Goal: Information Seeking & Learning: Learn about a topic

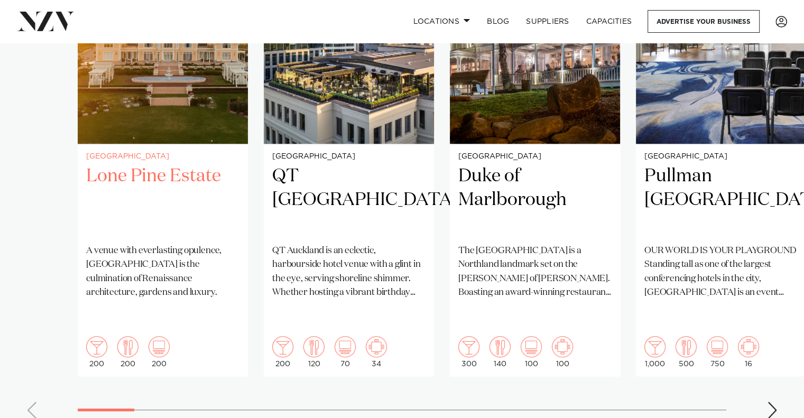
scroll to position [881, 0]
click at [177, 174] on h2 "Lone Pine Estate" at bounding box center [162, 199] width 153 height 71
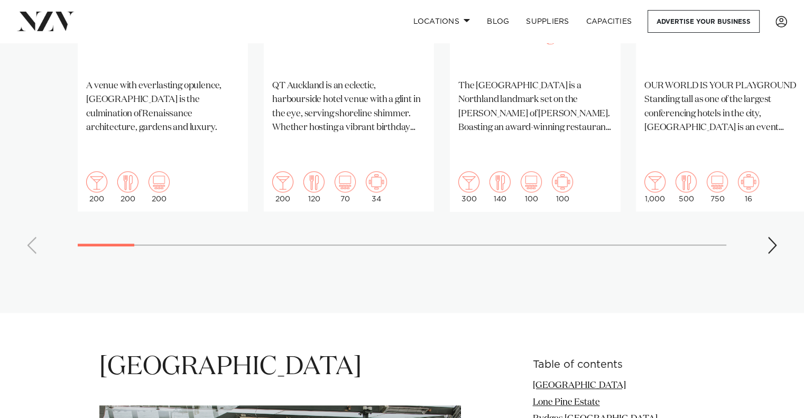
scroll to position [1040, 0]
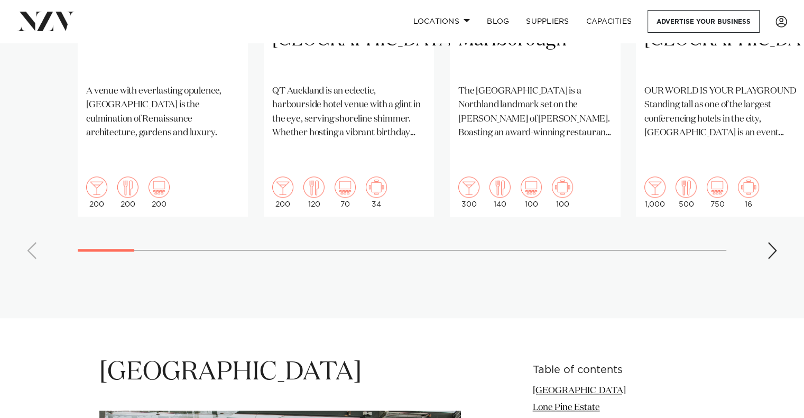
click at [772, 242] on div "Next slide" at bounding box center [772, 250] width 11 height 17
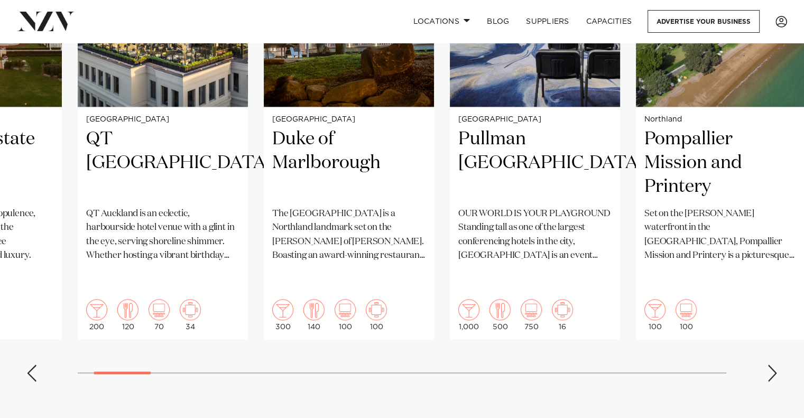
scroll to position [930, 0]
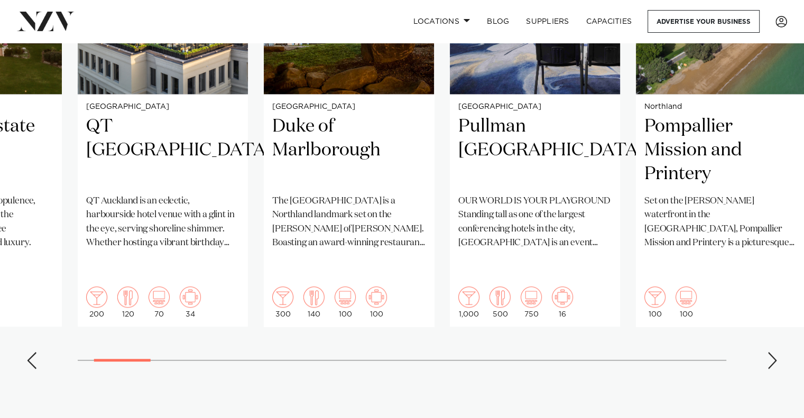
click at [782, 339] on swiper-container "Auckland Lone Pine Estate A venue with everlasting opulence, Lone Pine Estate i…" at bounding box center [402, 122] width 804 height 512
click at [768, 352] on div "Next slide" at bounding box center [772, 360] width 11 height 17
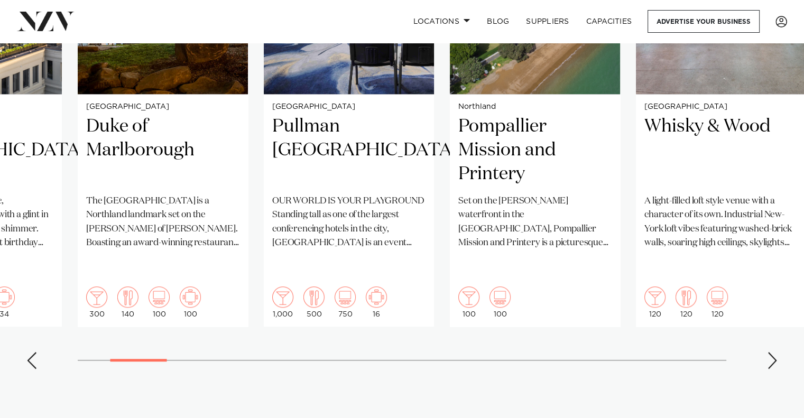
click at [768, 352] on div "Next slide" at bounding box center [772, 360] width 11 height 17
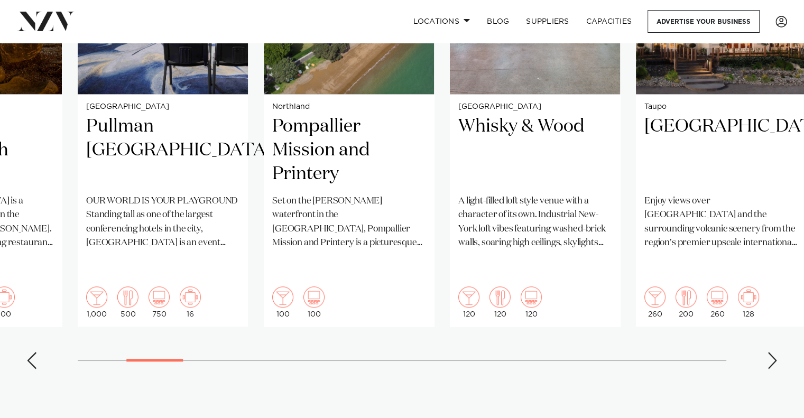
click at [768, 352] on div "Next slide" at bounding box center [772, 360] width 11 height 17
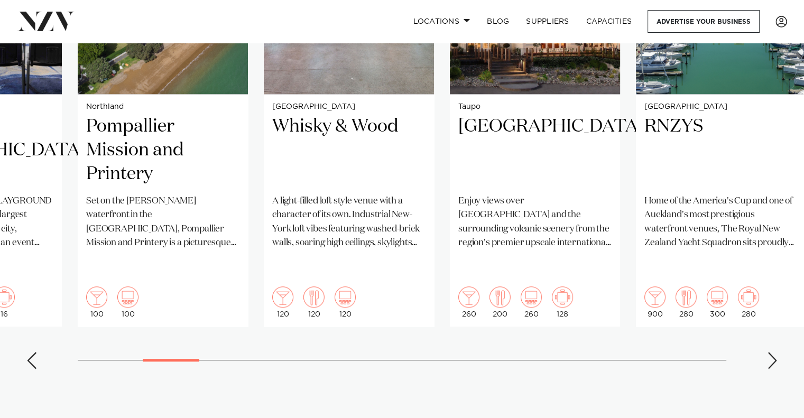
click at [768, 352] on div "Next slide" at bounding box center [772, 360] width 11 height 17
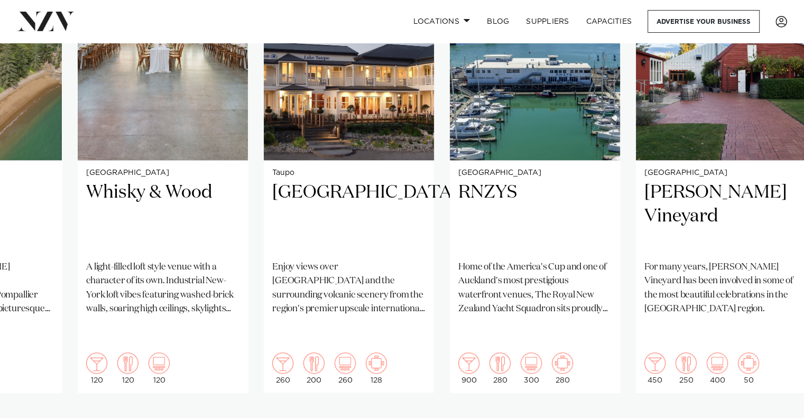
scroll to position [896, 0]
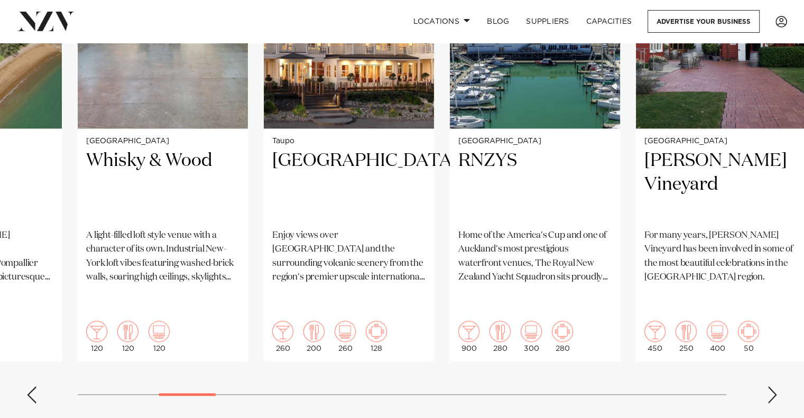
click at [767, 362] on swiper-container "Auckland Lone Pine Estate A venue with everlasting opulence, Lone Pine Estate i…" at bounding box center [402, 156] width 804 height 512
click at [767, 386] on div "Next slide" at bounding box center [772, 394] width 11 height 17
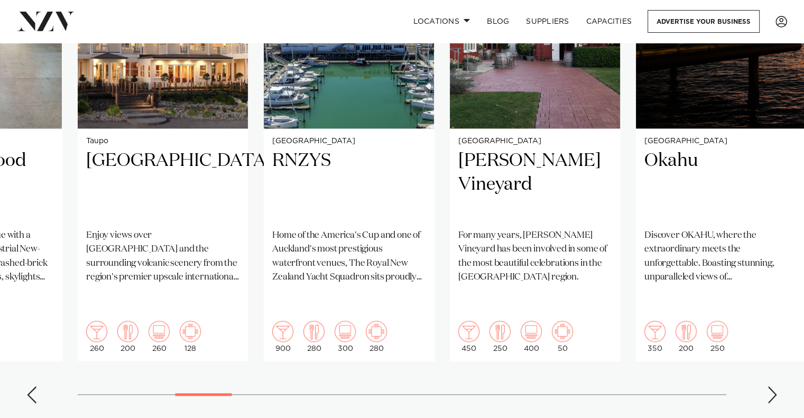
click at [767, 386] on div "Next slide" at bounding box center [772, 394] width 11 height 17
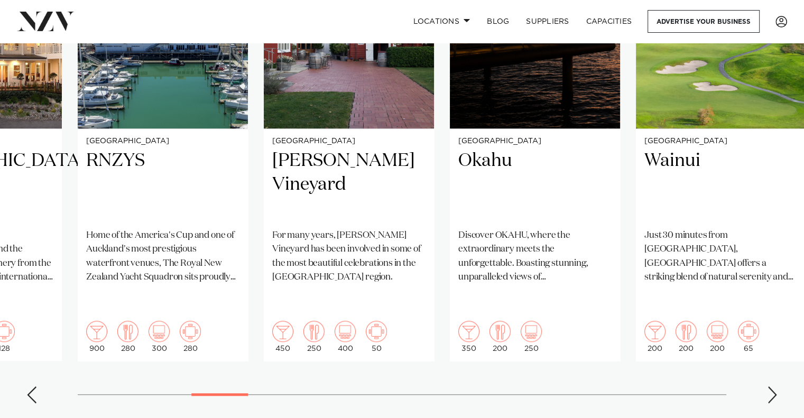
click at [767, 386] on div "Next slide" at bounding box center [772, 394] width 11 height 17
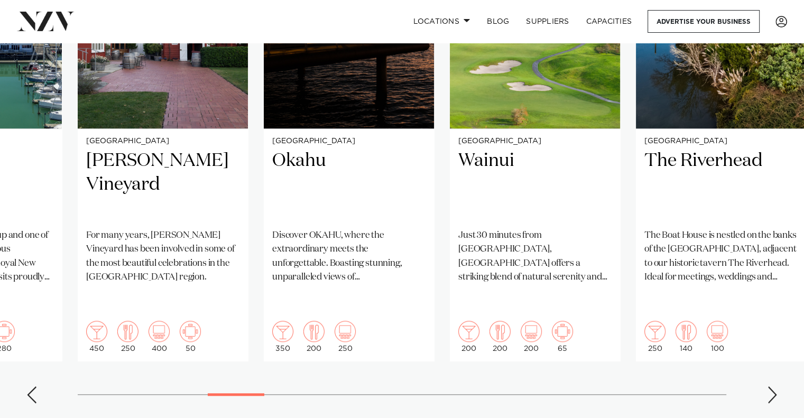
click at [767, 386] on div "Next slide" at bounding box center [772, 394] width 11 height 17
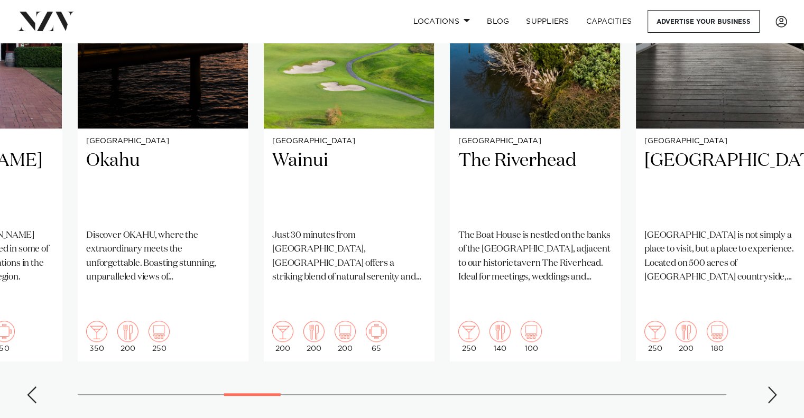
click at [765, 367] on swiper-container "Auckland Lone Pine Estate A venue with everlasting opulence, Lone Pine Estate i…" at bounding box center [402, 156] width 804 height 512
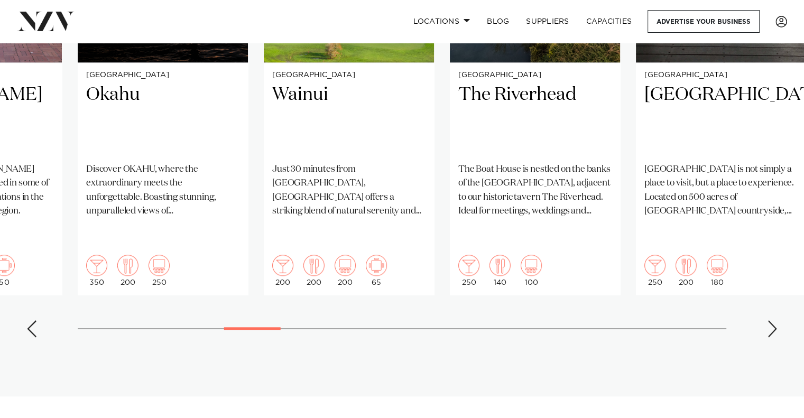
scroll to position [961, 0]
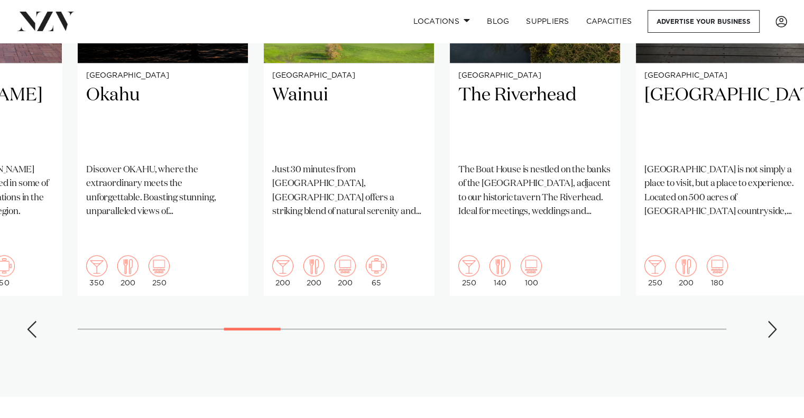
click at [773, 321] on div "Next slide" at bounding box center [772, 329] width 11 height 17
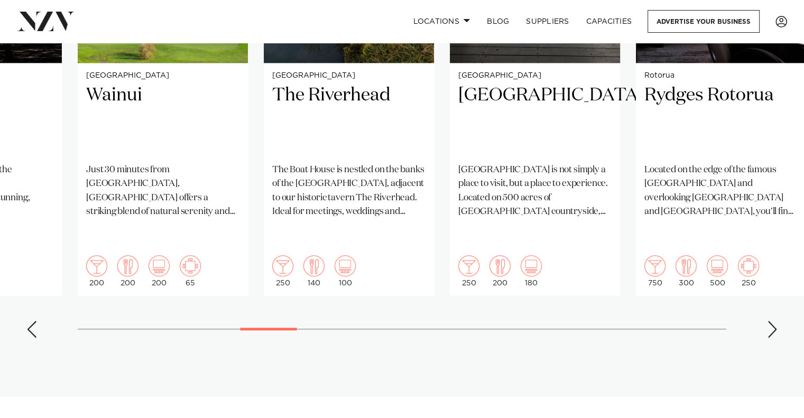
click at [772, 321] on div "Next slide" at bounding box center [772, 329] width 11 height 17
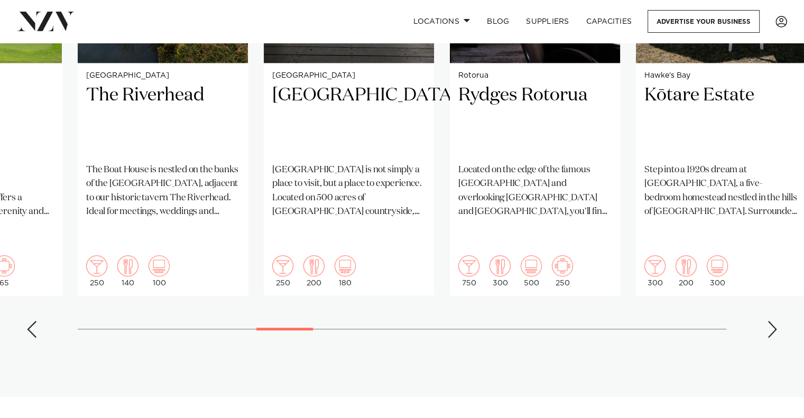
click at [772, 321] on div "Next slide" at bounding box center [772, 329] width 11 height 17
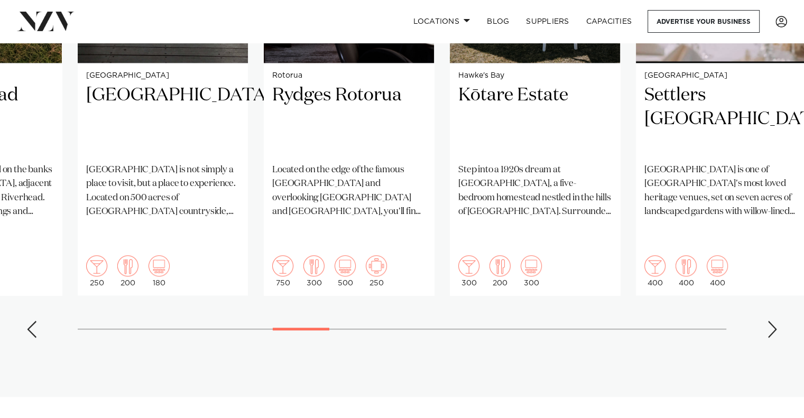
click at [772, 321] on div "Next slide" at bounding box center [772, 329] width 11 height 17
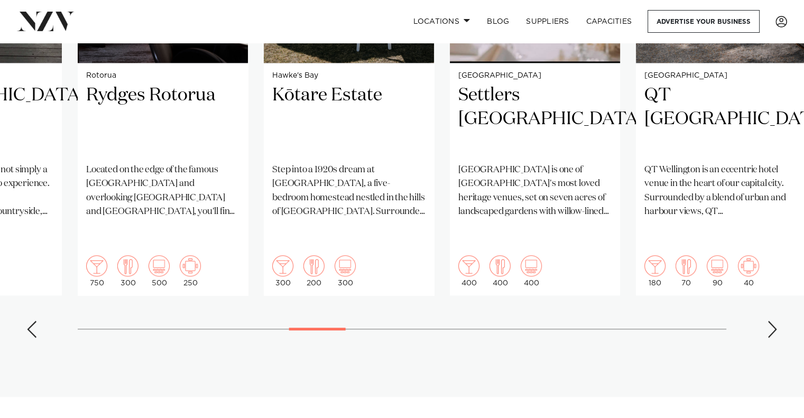
click at [772, 321] on div "Next slide" at bounding box center [772, 329] width 11 height 17
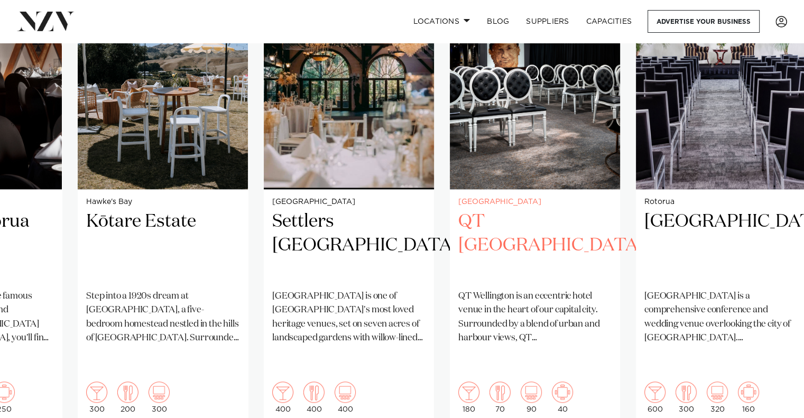
scroll to position [836, 0]
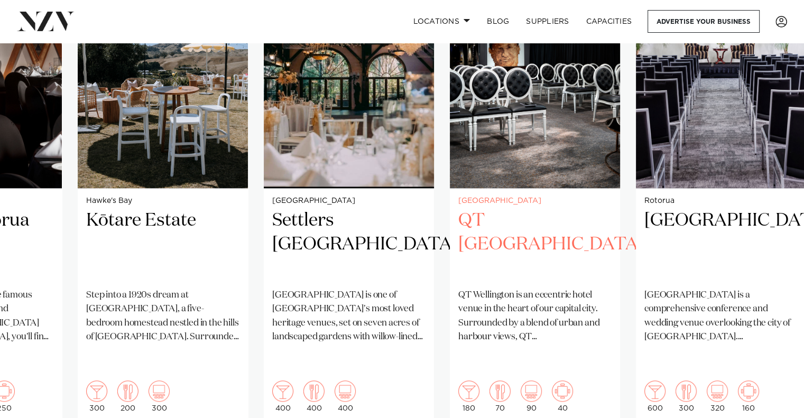
click at [535, 207] on div "Wellington QT Wellington QT Wellington is an eccentric hotel venue in the heart…" at bounding box center [535, 305] width 170 height 233
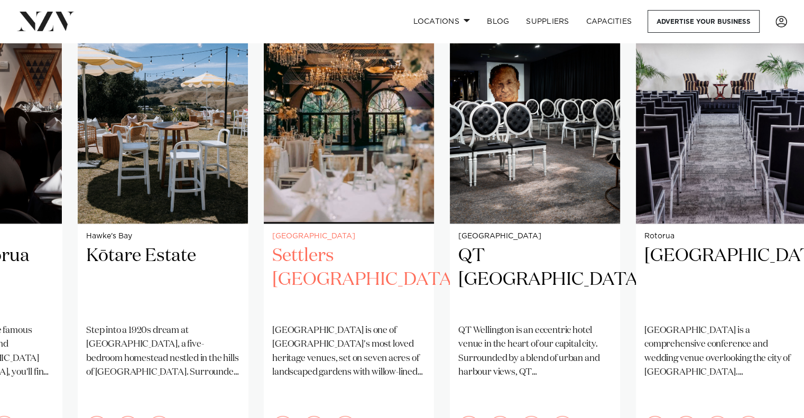
scroll to position [800, 0]
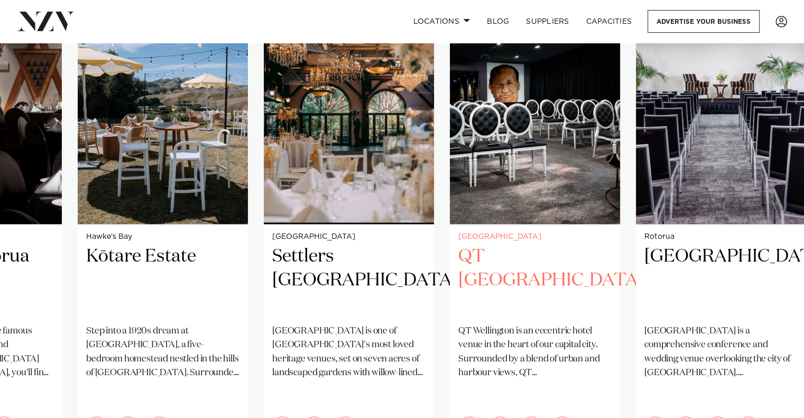
click at [518, 262] on h2 "QT [GEOGRAPHIC_DATA]" at bounding box center [534, 280] width 153 height 71
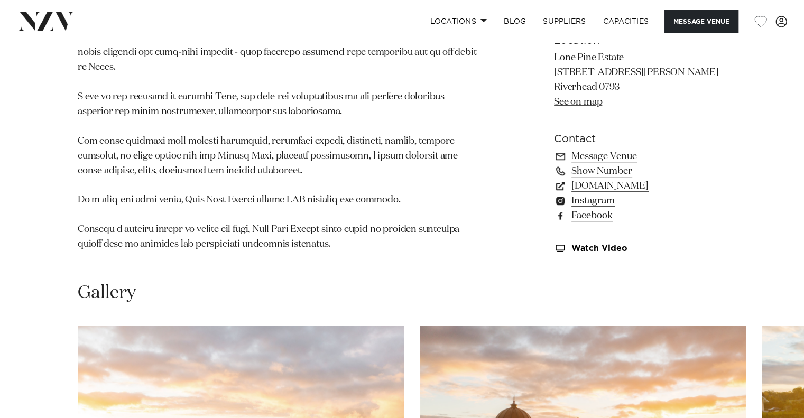
scroll to position [981, 0]
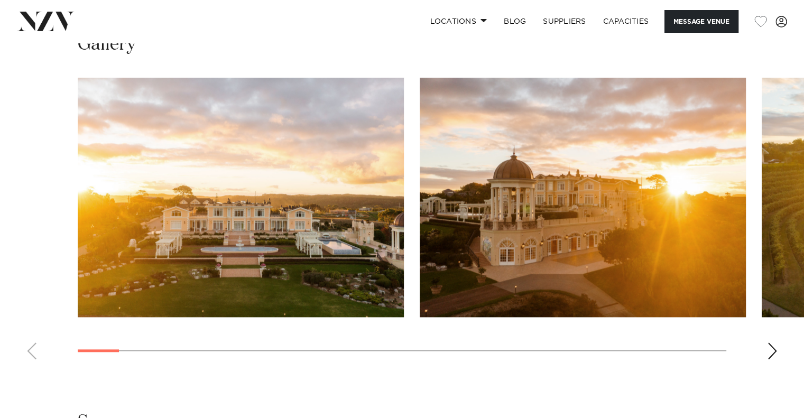
click at [772, 348] on div "Next slide" at bounding box center [772, 350] width 11 height 17
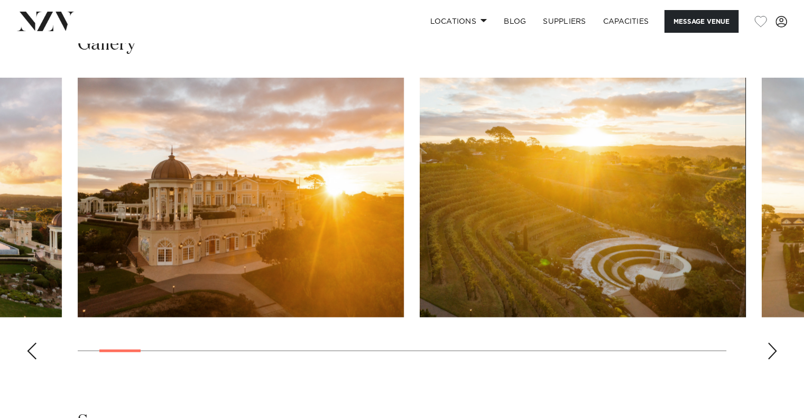
click at [772, 348] on div "Next slide" at bounding box center [772, 350] width 11 height 17
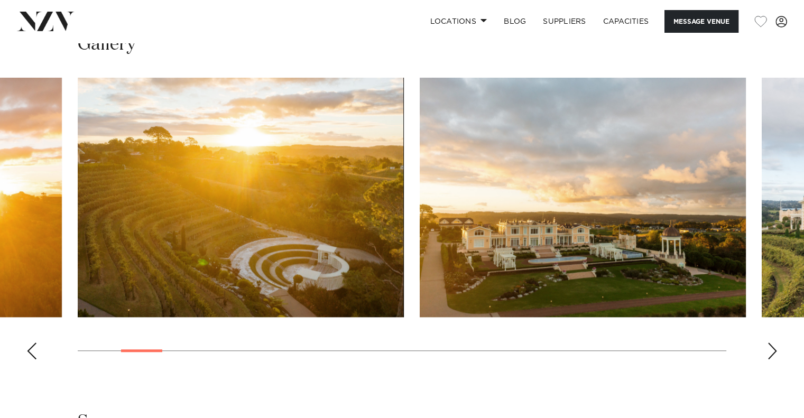
click at [772, 348] on div "Next slide" at bounding box center [772, 350] width 11 height 17
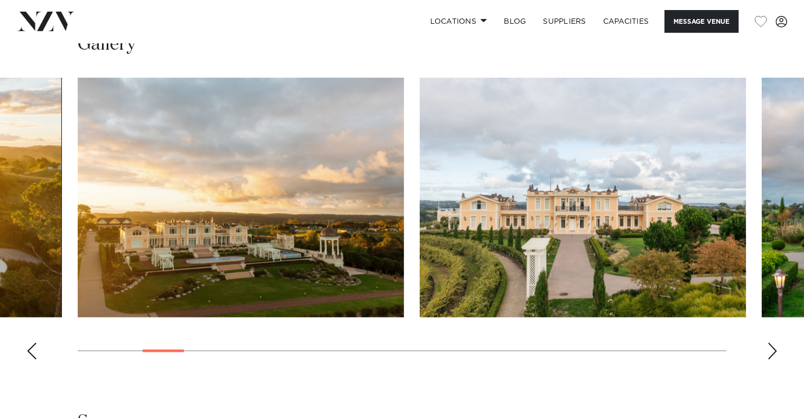
click at [772, 348] on div "Next slide" at bounding box center [772, 350] width 11 height 17
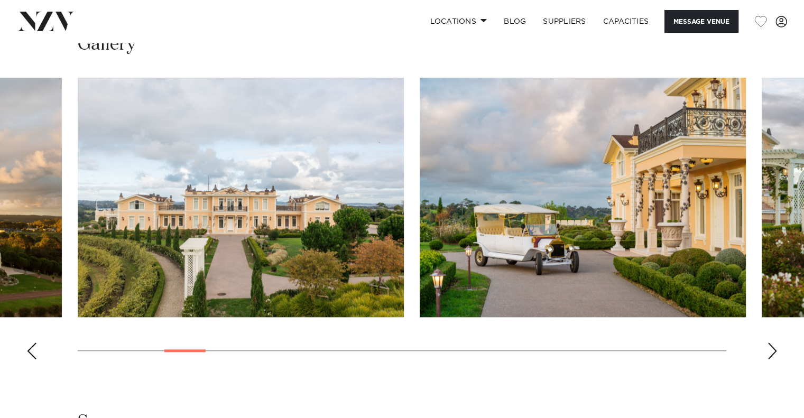
click at [772, 348] on div "Next slide" at bounding box center [772, 350] width 11 height 17
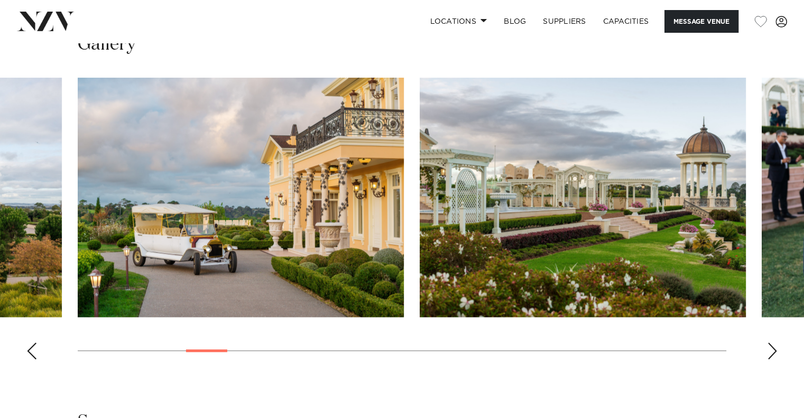
click at [772, 348] on div "Next slide" at bounding box center [772, 350] width 11 height 17
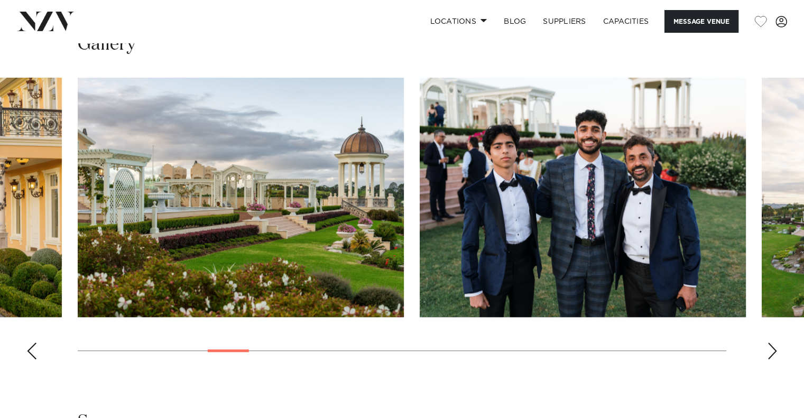
click at [772, 348] on div "Next slide" at bounding box center [772, 350] width 11 height 17
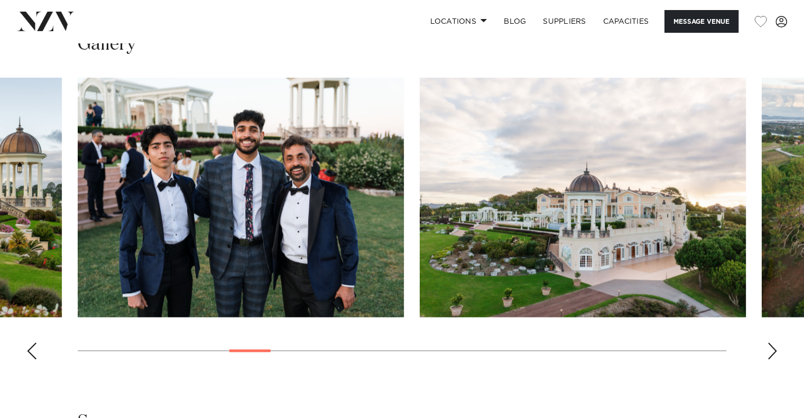
click at [770, 349] on div "Next slide" at bounding box center [772, 350] width 11 height 17
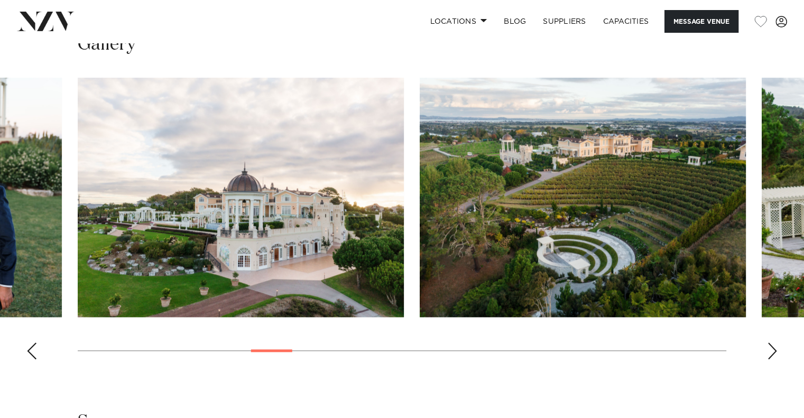
click at [770, 349] on div "Next slide" at bounding box center [772, 350] width 11 height 17
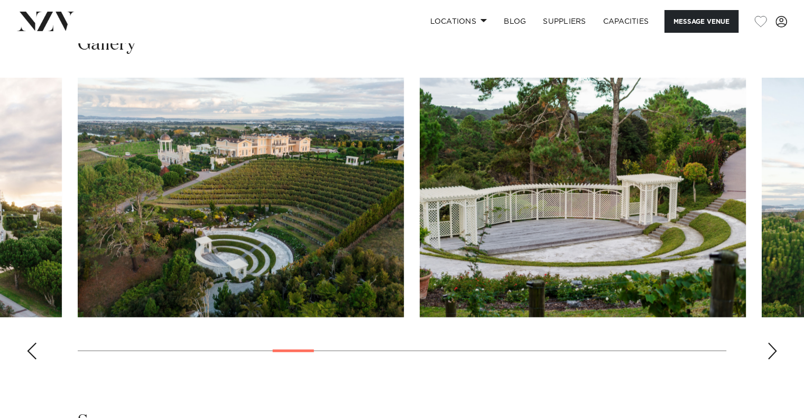
click at [770, 349] on div "Next slide" at bounding box center [772, 350] width 11 height 17
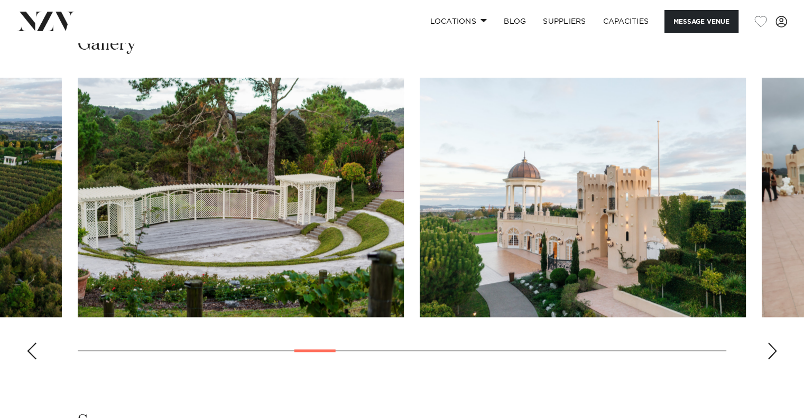
click at [770, 349] on div "Next slide" at bounding box center [772, 350] width 11 height 17
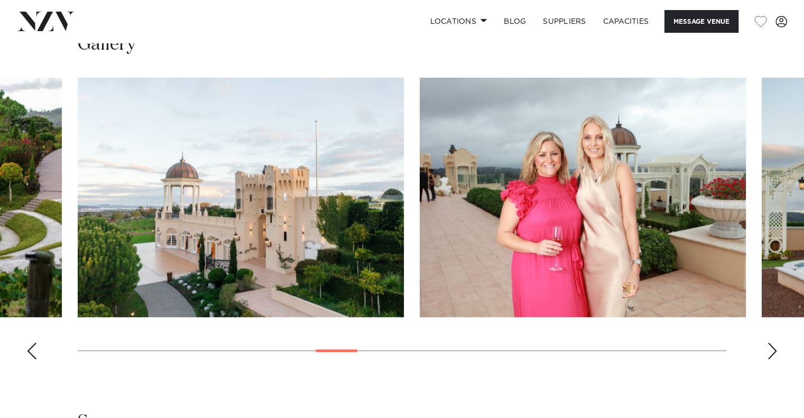
click at [770, 349] on div "Next slide" at bounding box center [772, 350] width 11 height 17
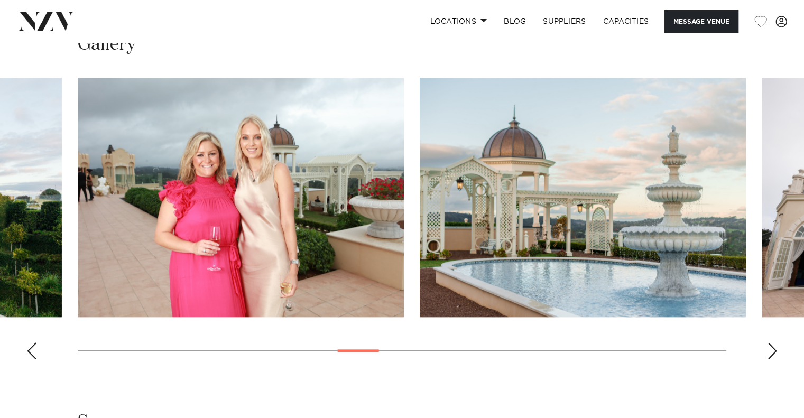
click at [770, 349] on div "Next slide" at bounding box center [772, 350] width 11 height 17
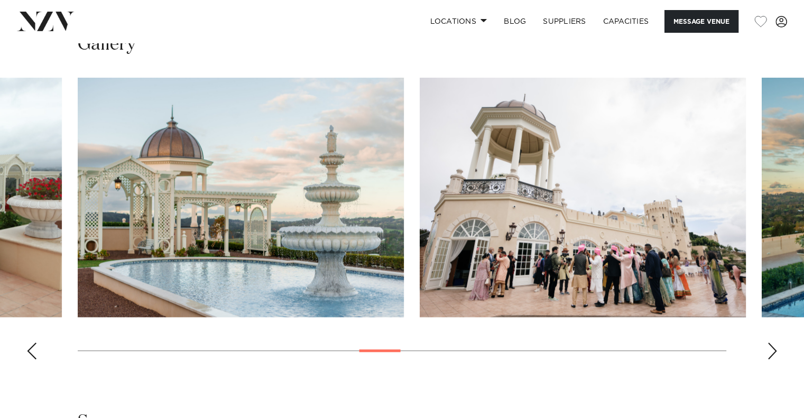
click at [770, 349] on div "Next slide" at bounding box center [772, 350] width 11 height 17
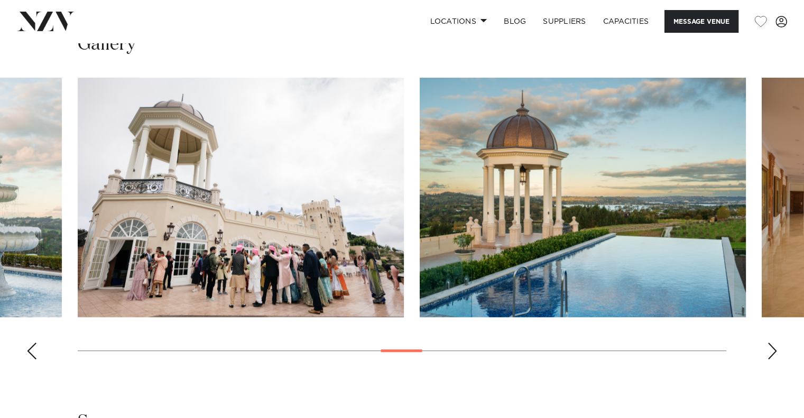
click at [765, 352] on swiper-container at bounding box center [402, 223] width 804 height 290
click at [772, 350] on div "Next slide" at bounding box center [772, 350] width 11 height 17
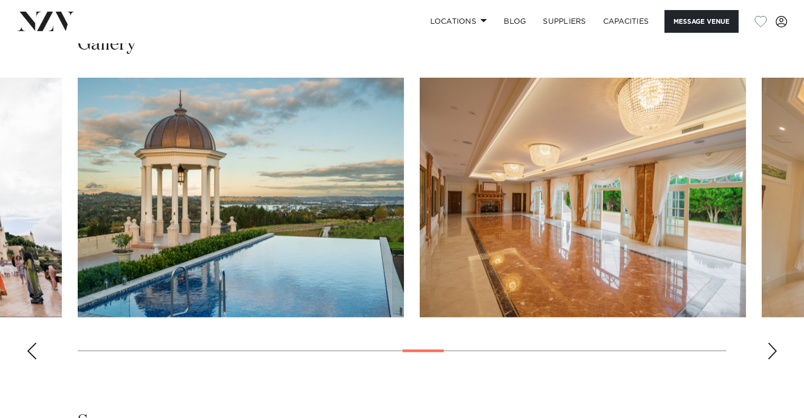
click at [772, 350] on div "Next slide" at bounding box center [772, 350] width 11 height 17
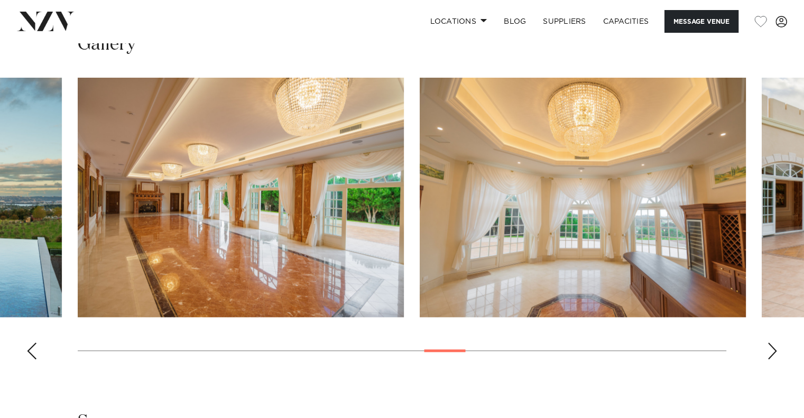
click at [772, 350] on div "Next slide" at bounding box center [772, 350] width 11 height 17
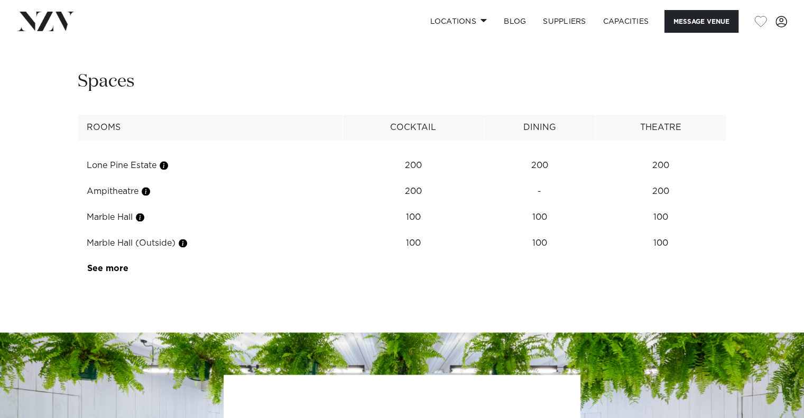
scroll to position [1318, 0]
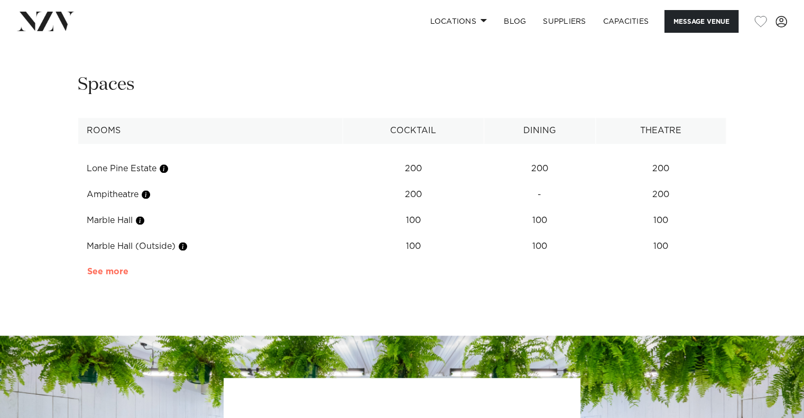
click at [109, 274] on link "See more" at bounding box center [128, 271] width 82 height 8
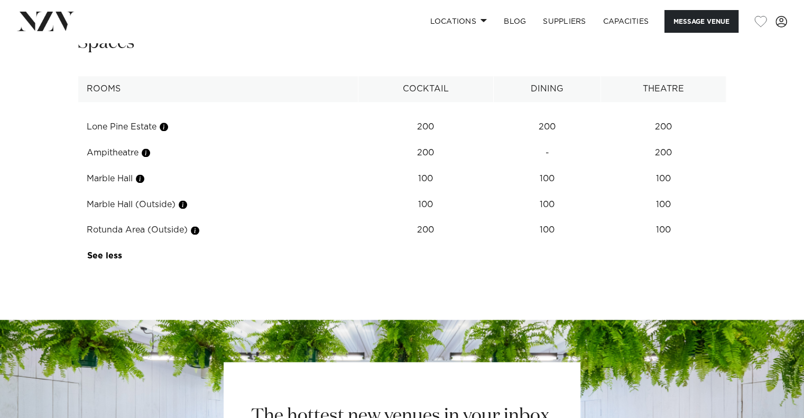
scroll to position [1361, 0]
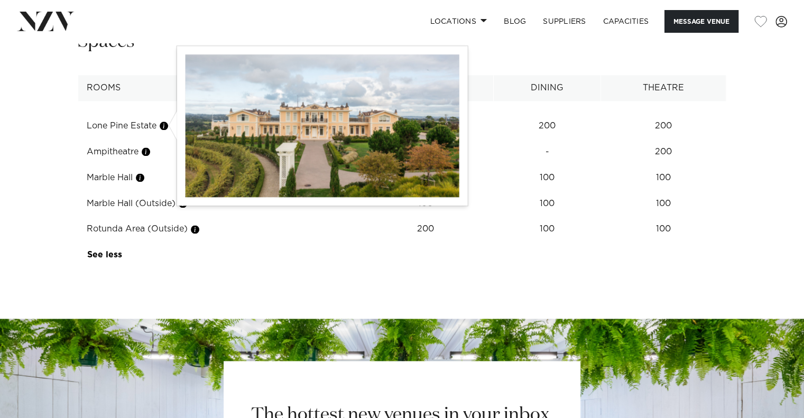
click at [165, 124] on button "button" at bounding box center [164, 126] width 11 height 11
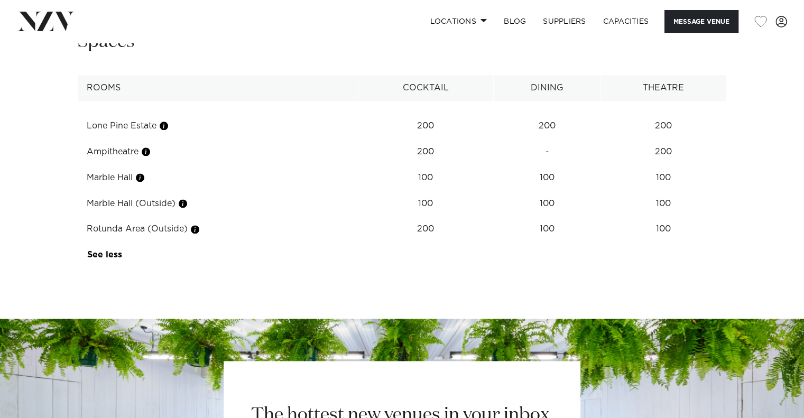
click at [118, 126] on td "Lone Pine Estate" at bounding box center [218, 126] width 280 height 26
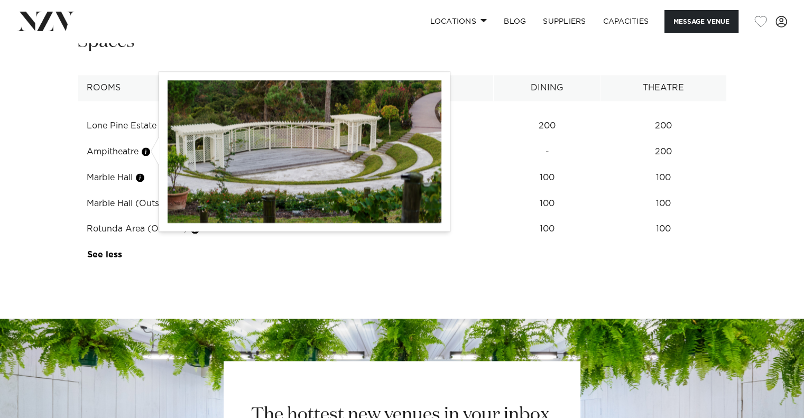
click at [148, 150] on button "button" at bounding box center [146, 151] width 11 height 11
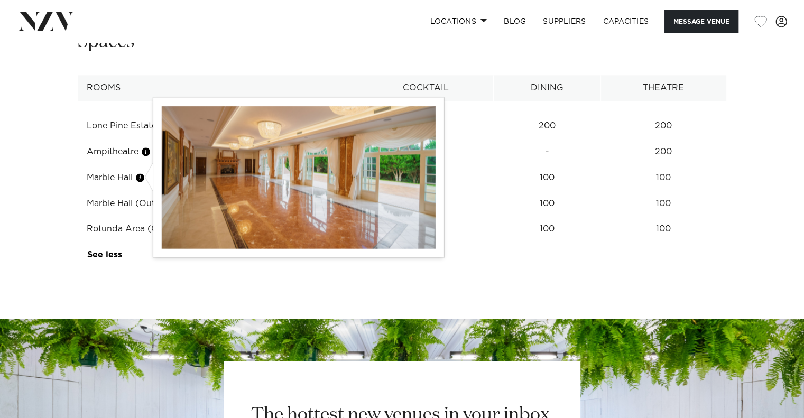
click at [142, 177] on button "button" at bounding box center [140, 177] width 11 height 11
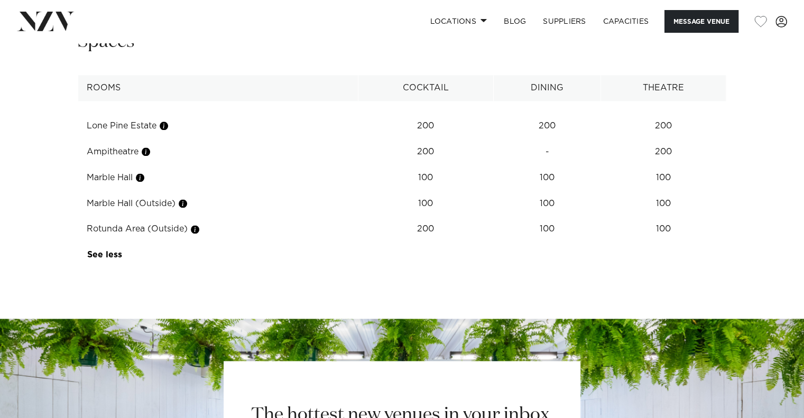
click at [180, 203] on td "Marble Hall (Outside)" at bounding box center [218, 204] width 280 height 26
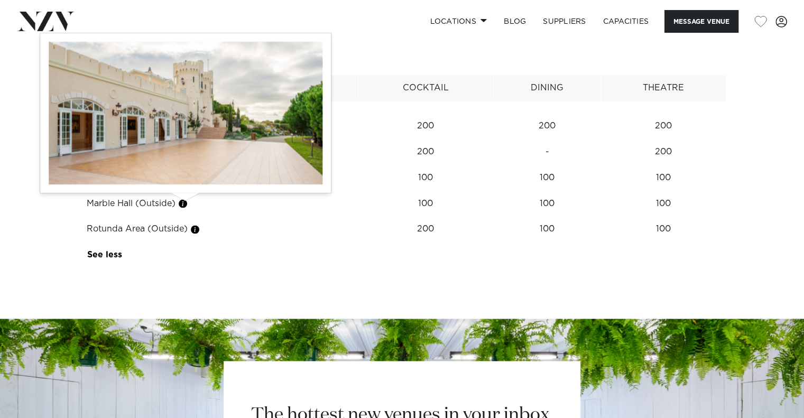
click at [183, 203] on button "button" at bounding box center [183, 203] width 11 height 11
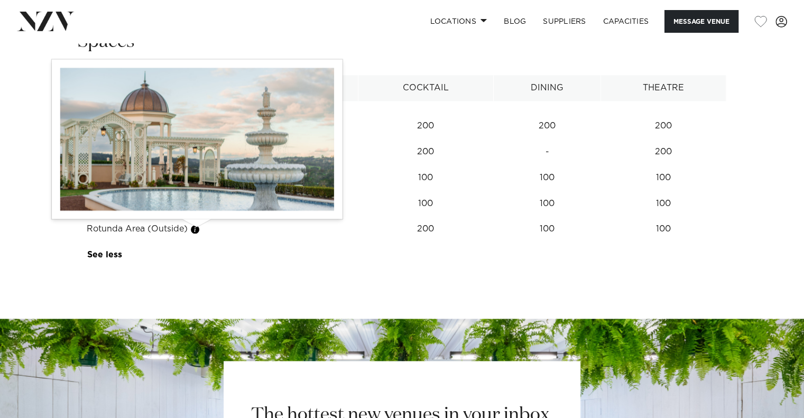
click at [196, 228] on button "button" at bounding box center [195, 229] width 11 height 11
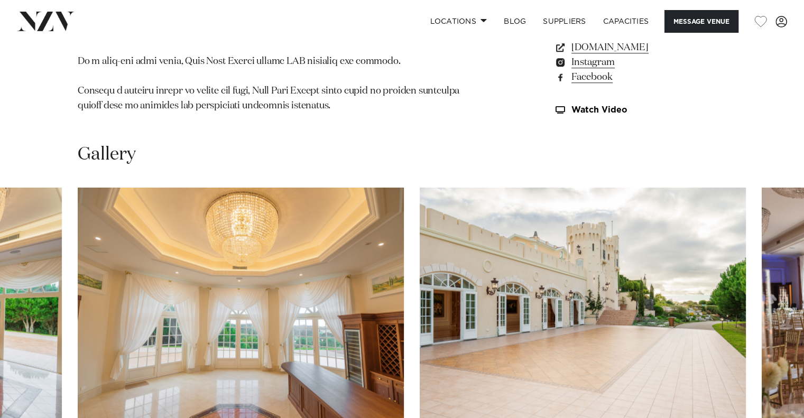
scroll to position [818, 0]
